Goal: Navigation & Orientation: Find specific page/section

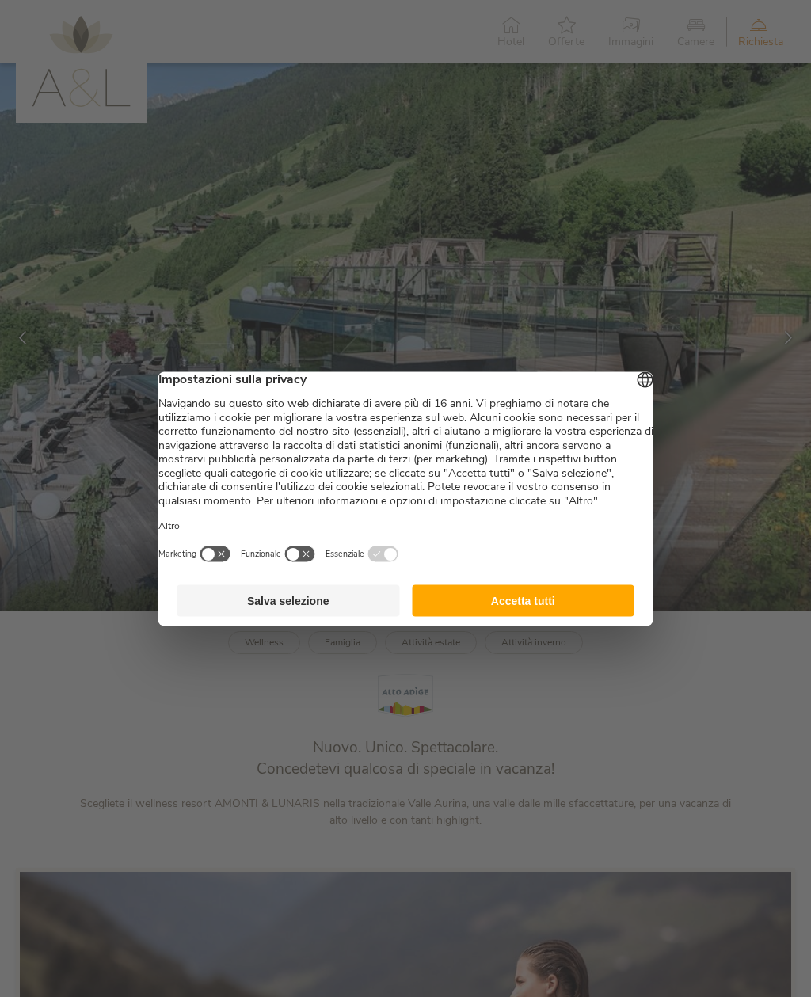
click at [569, 608] on button "Accetta tutti" at bounding box center [523, 601] width 223 height 32
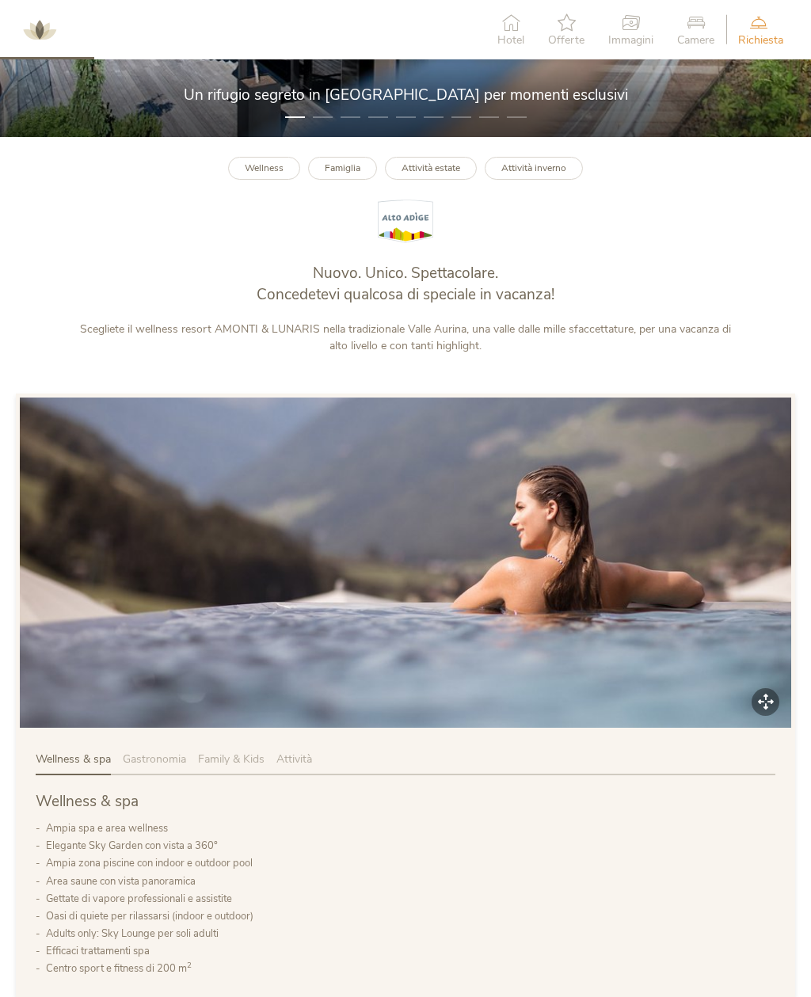
scroll to position [474, 0]
click at [314, 181] on link "Famiglia" at bounding box center [342, 169] width 69 height 23
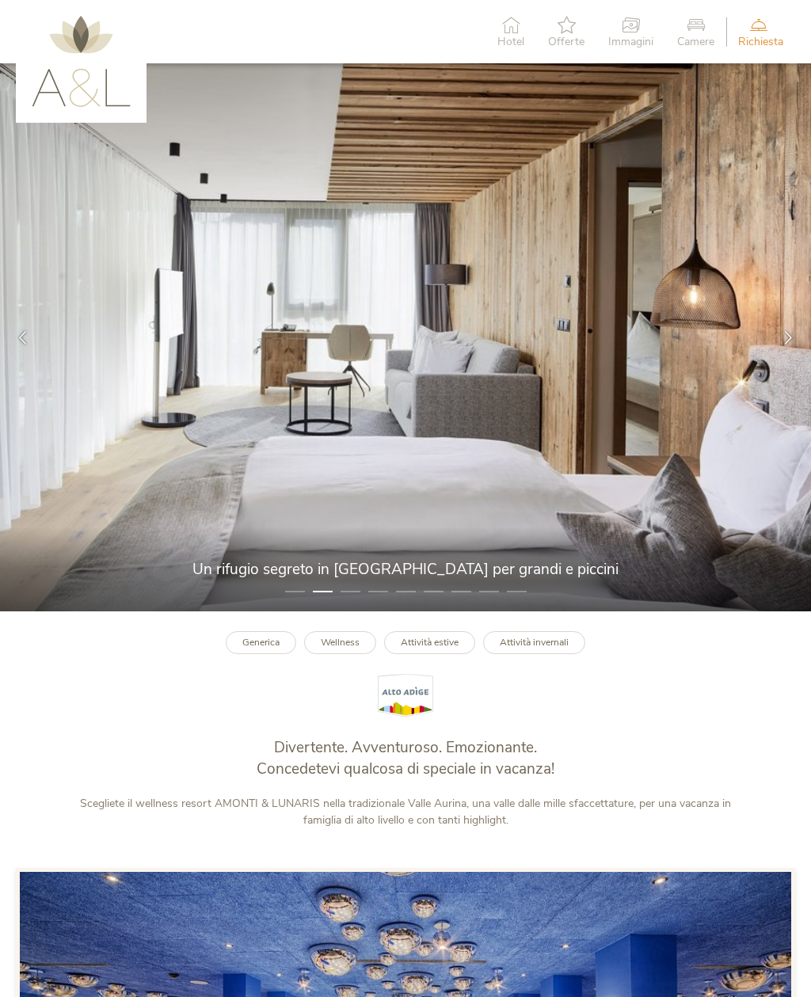
click at [638, 16] on icon at bounding box center [630, 24] width 45 height 17
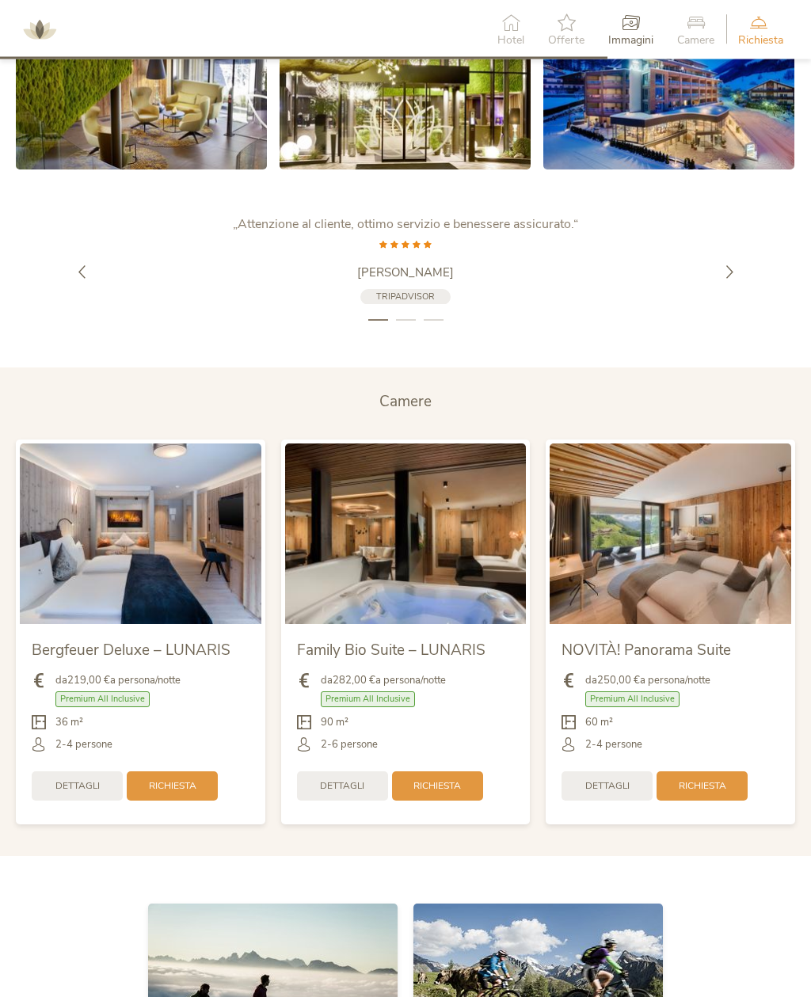
scroll to position [2902, 0]
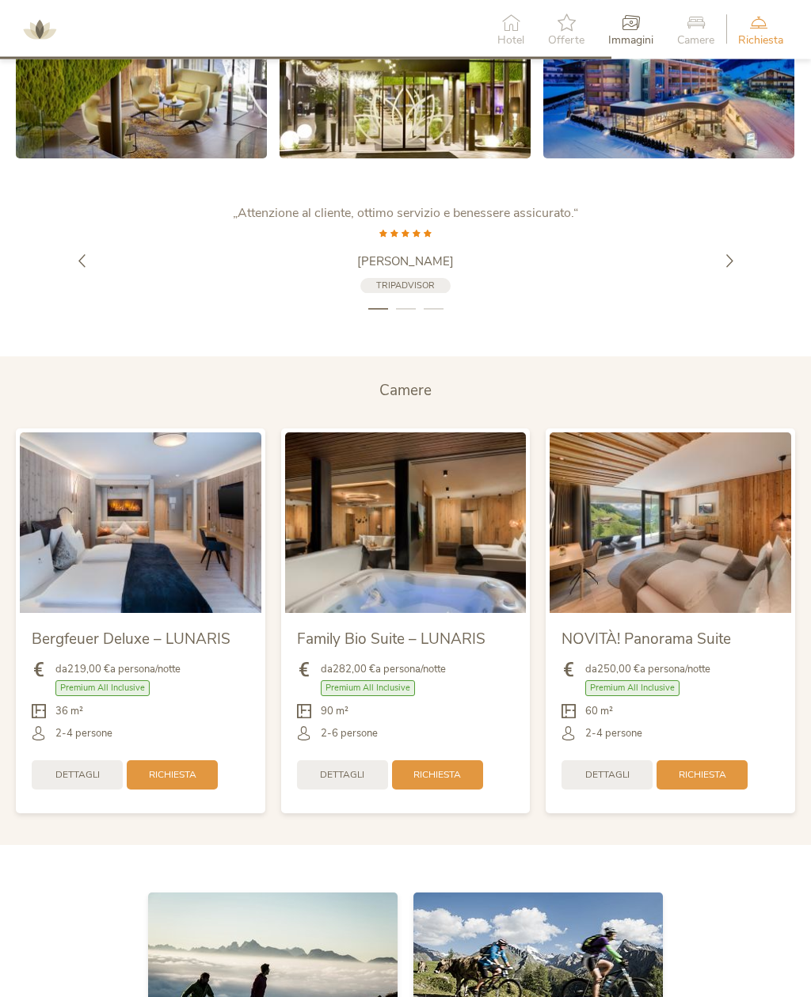
click at [396, 542] on img at bounding box center [406, 523] width 242 height 181
click at [684, 585] on img at bounding box center [671, 523] width 242 height 181
click at [345, 781] on div "Dettagli" at bounding box center [342, 773] width 91 height 29
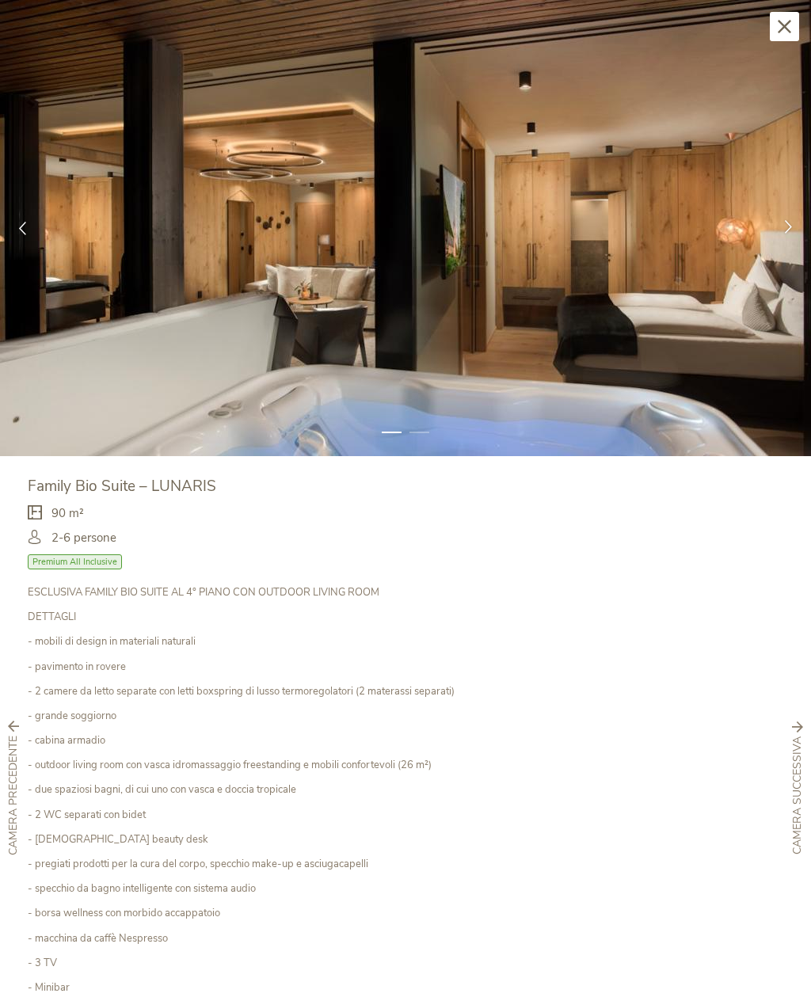
click at [781, 227] on div at bounding box center [788, 228] width 45 height 45
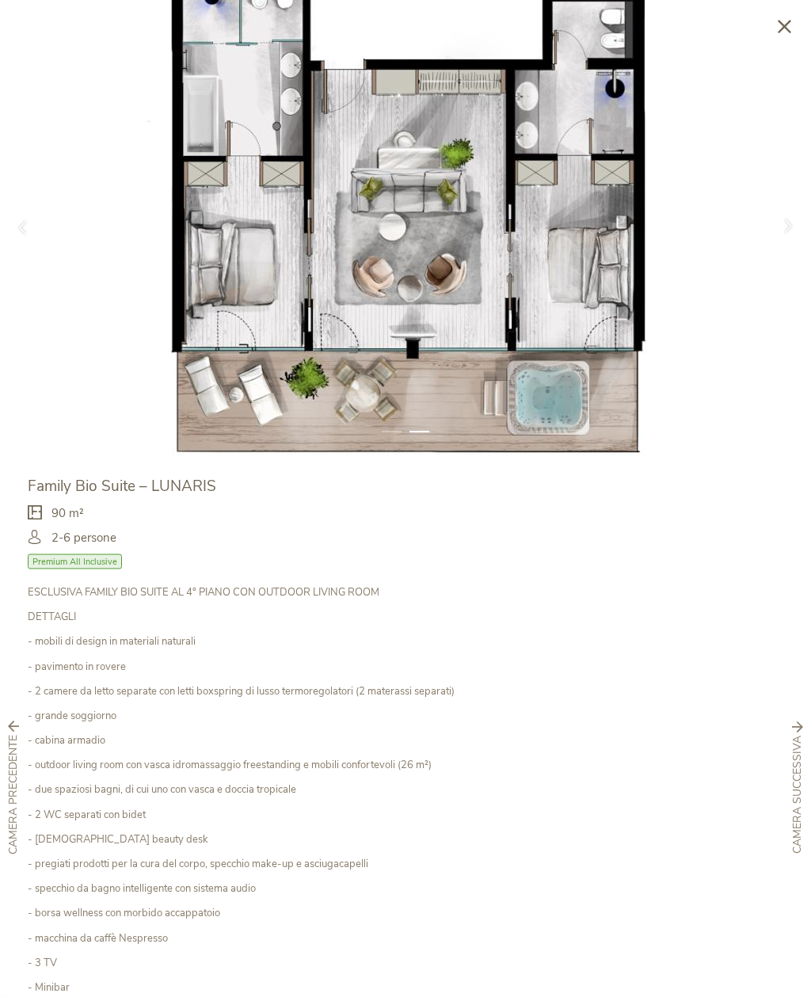
scroll to position [2773, 0]
click at [769, 229] on div at bounding box center [788, 228] width 45 height 45
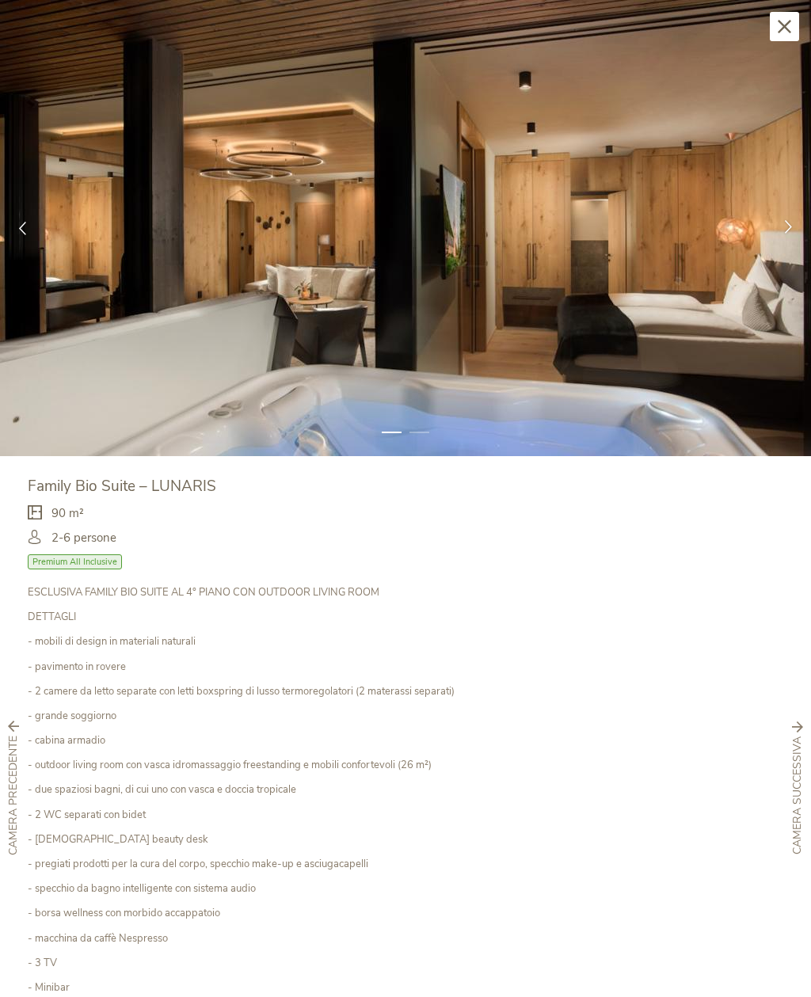
click at [787, 231] on icon at bounding box center [788, 226] width 13 height 13
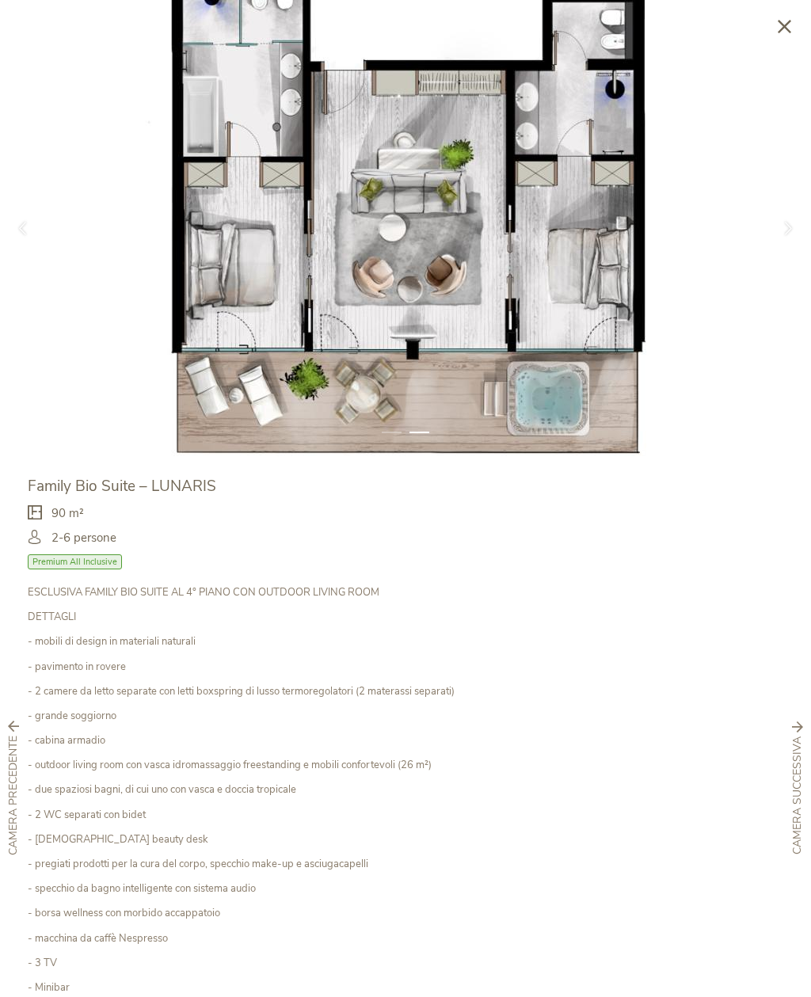
click at [785, 25] on icon at bounding box center [784, 26] width 13 height 13
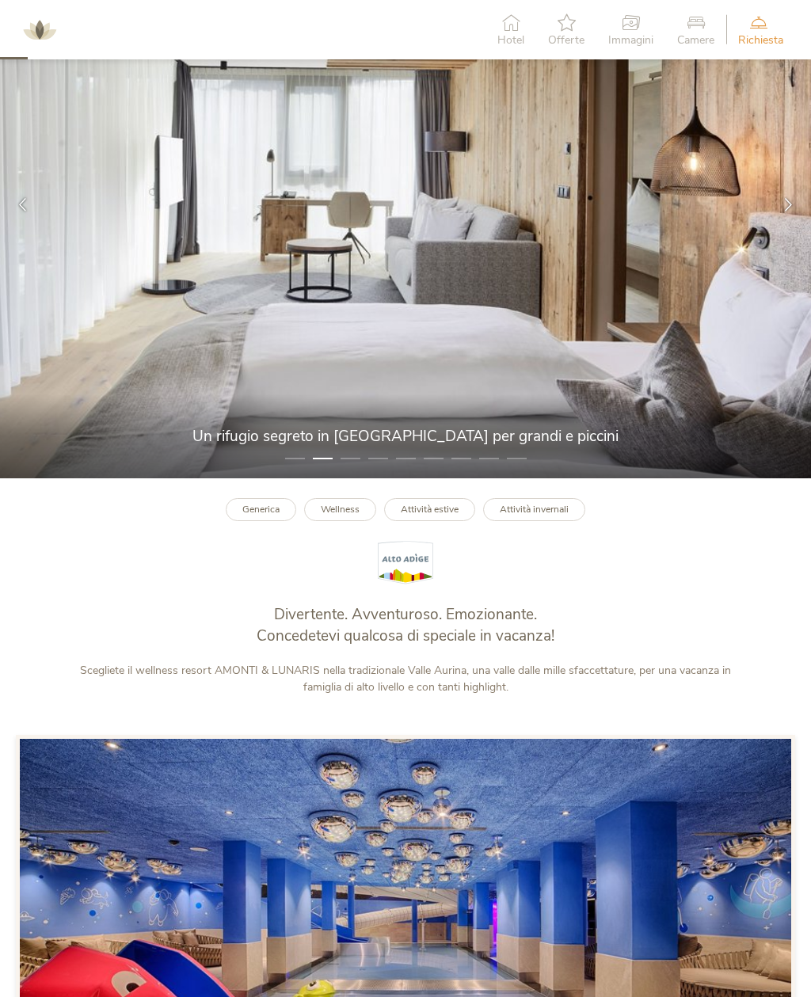
scroll to position [132, 0]
click at [547, 516] on b "Attività invernali" at bounding box center [534, 510] width 69 height 13
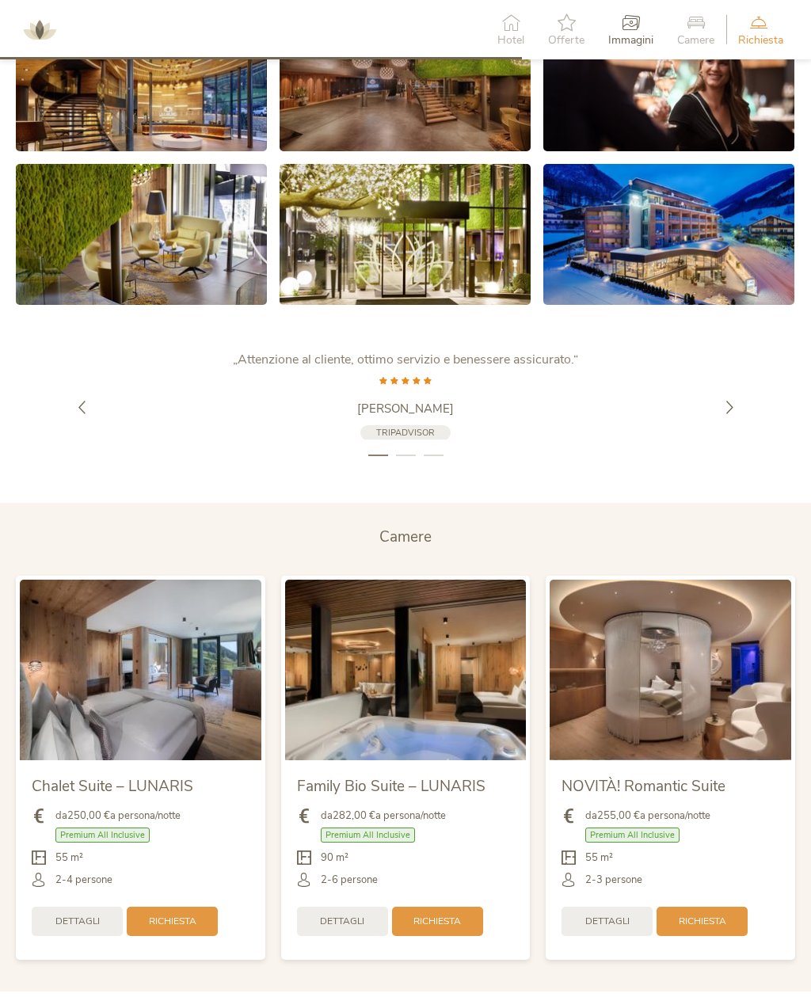
scroll to position [2361, 0]
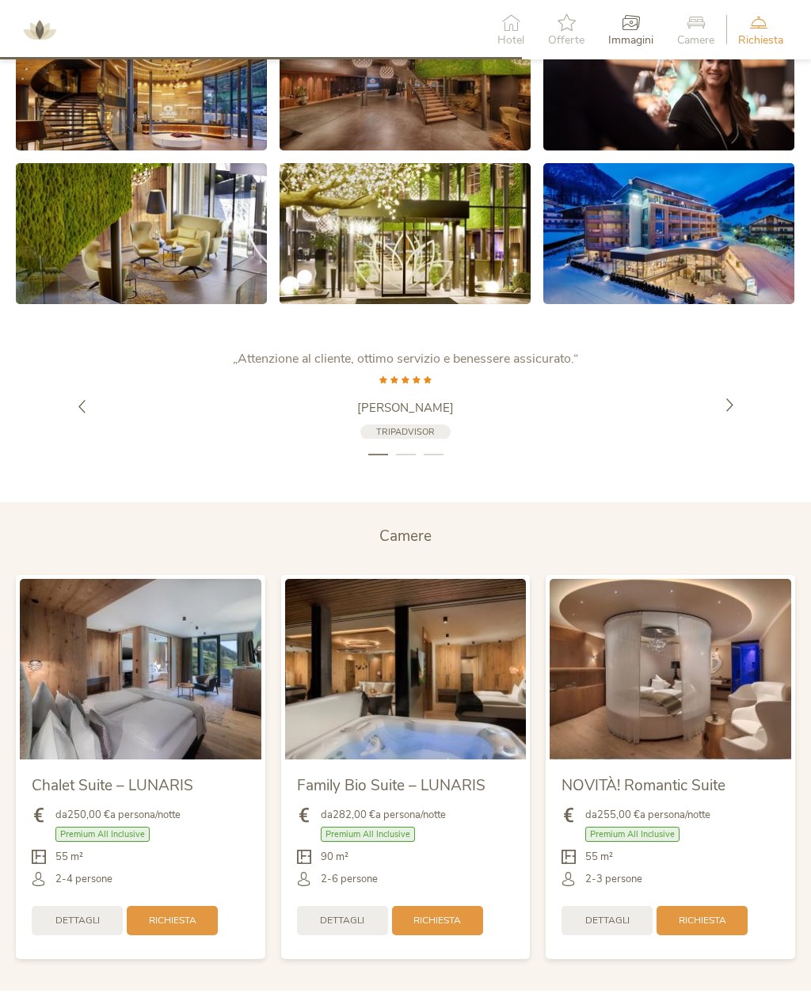
click at [722, 424] on div at bounding box center [729, 406] width 45 height 45
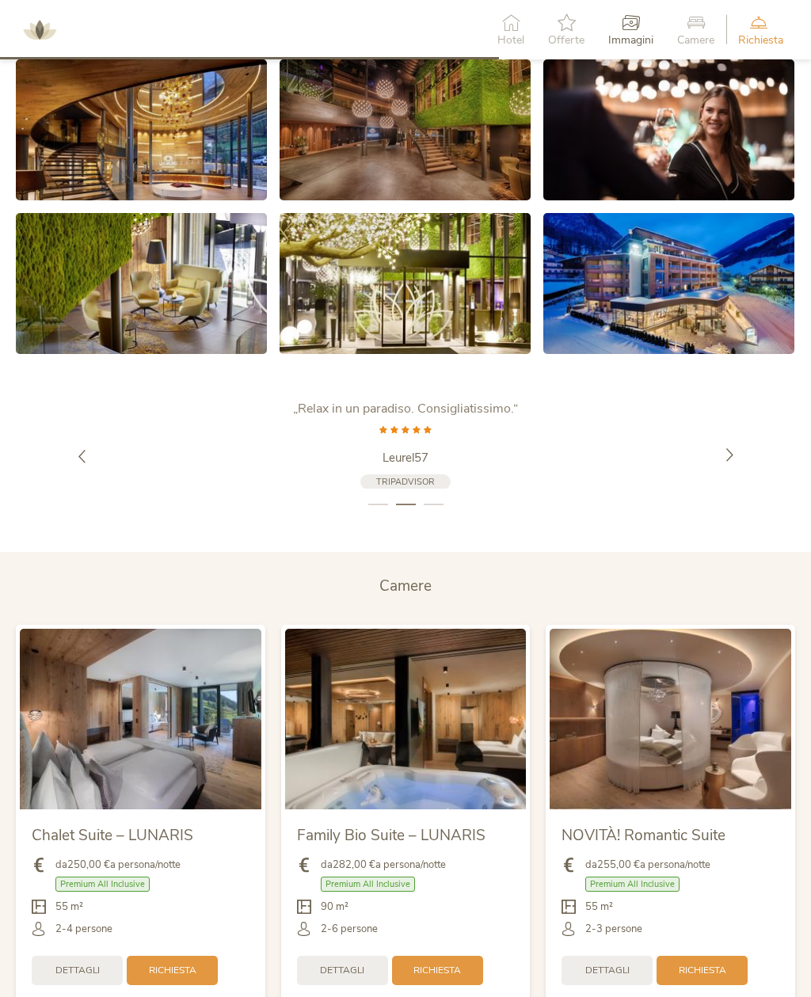
scroll to position [2307, 0]
